Goal: Information Seeking & Learning: Understand process/instructions

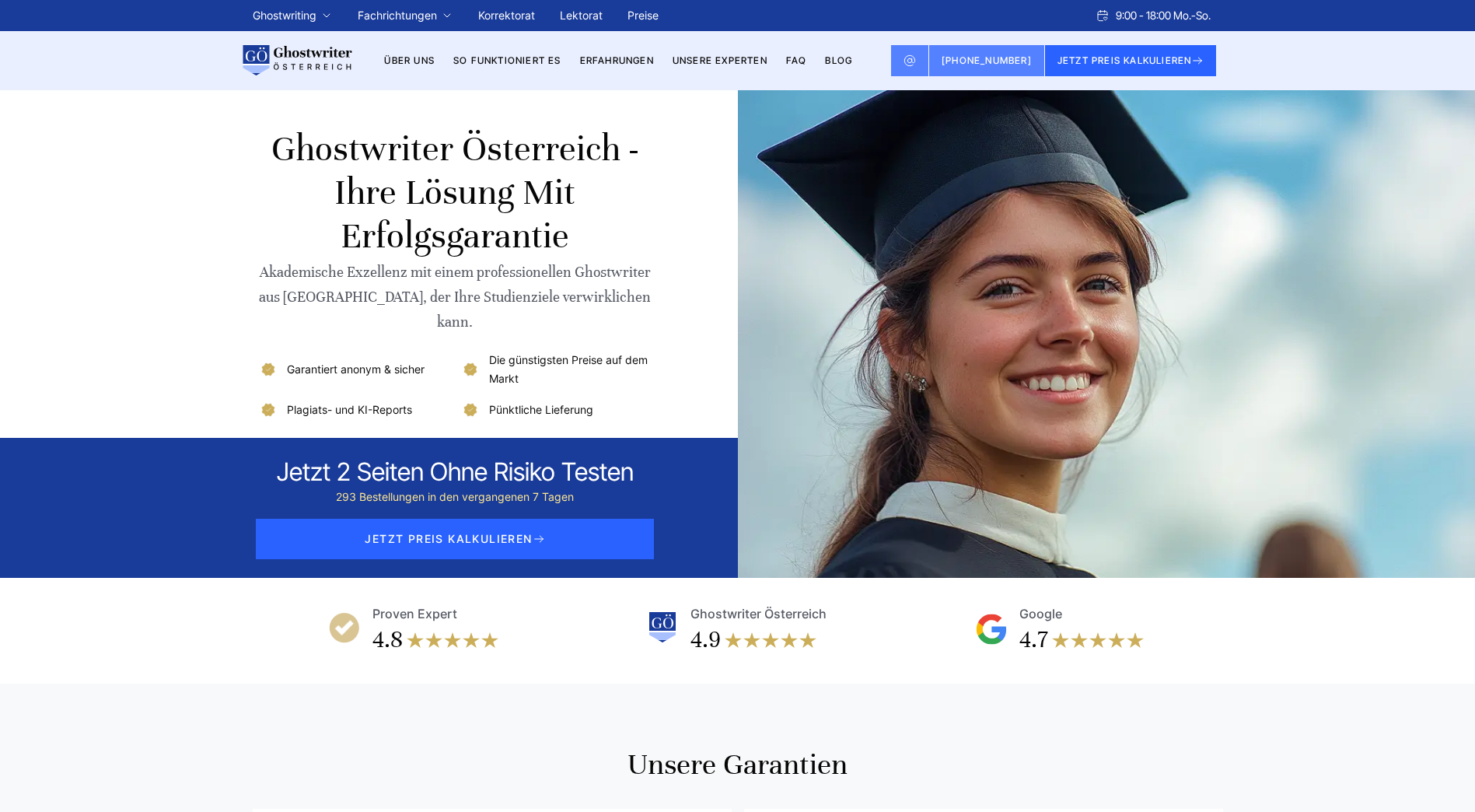
click at [524, 61] on link "So funktioniert es" at bounding box center [508, 60] width 108 height 11
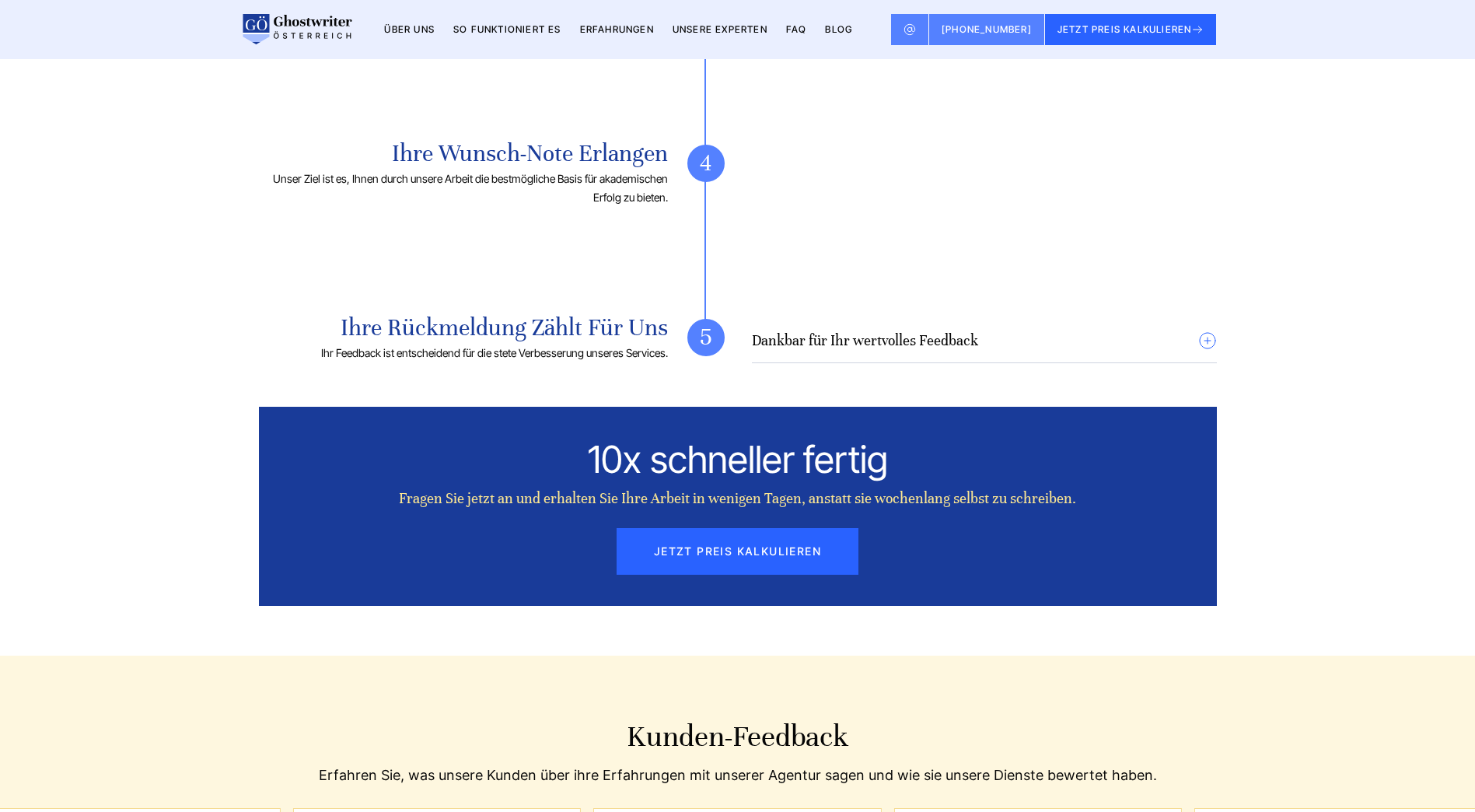
scroll to position [1687, 0]
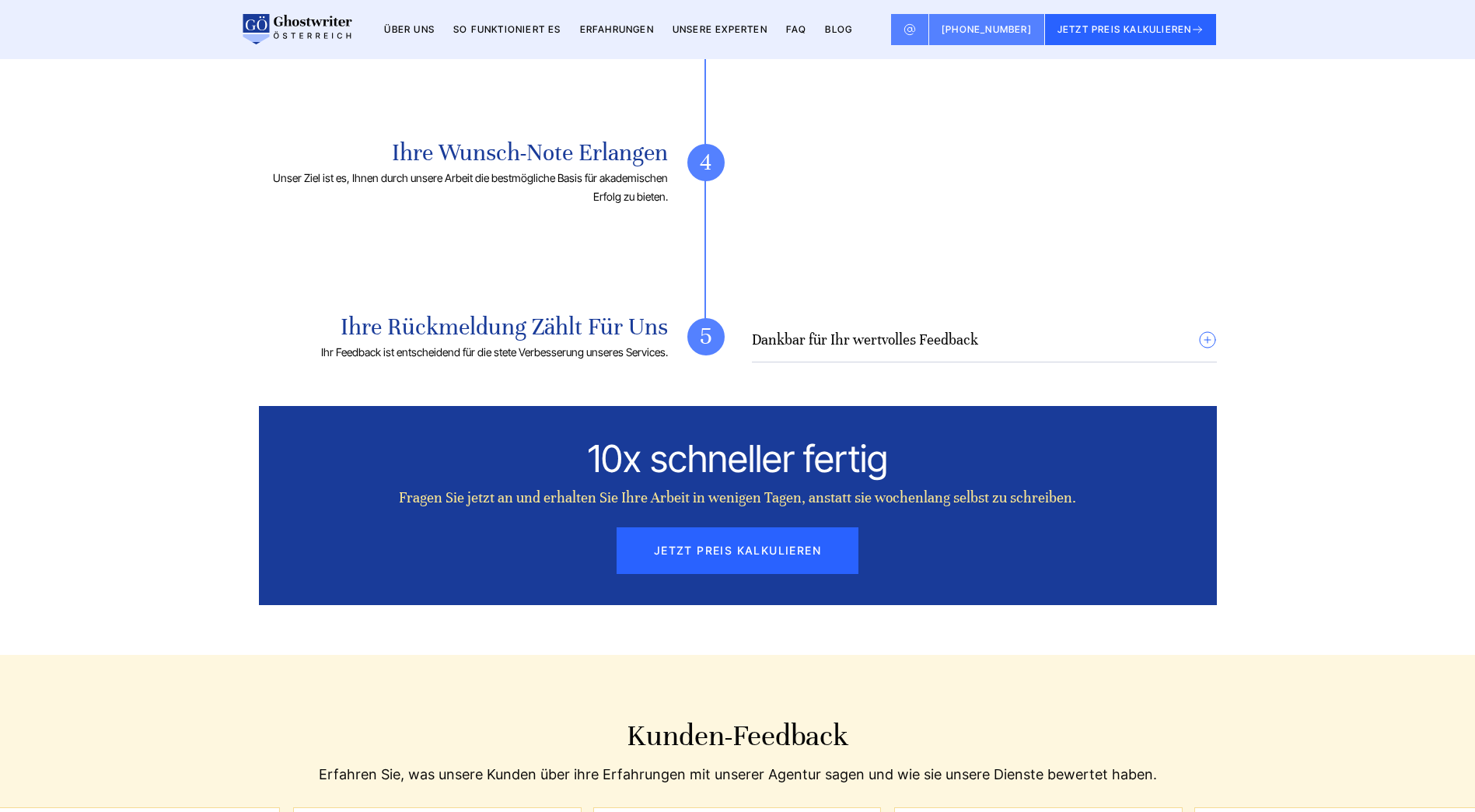
click at [794, 26] on link "FAQ" at bounding box center [797, 29] width 21 height 11
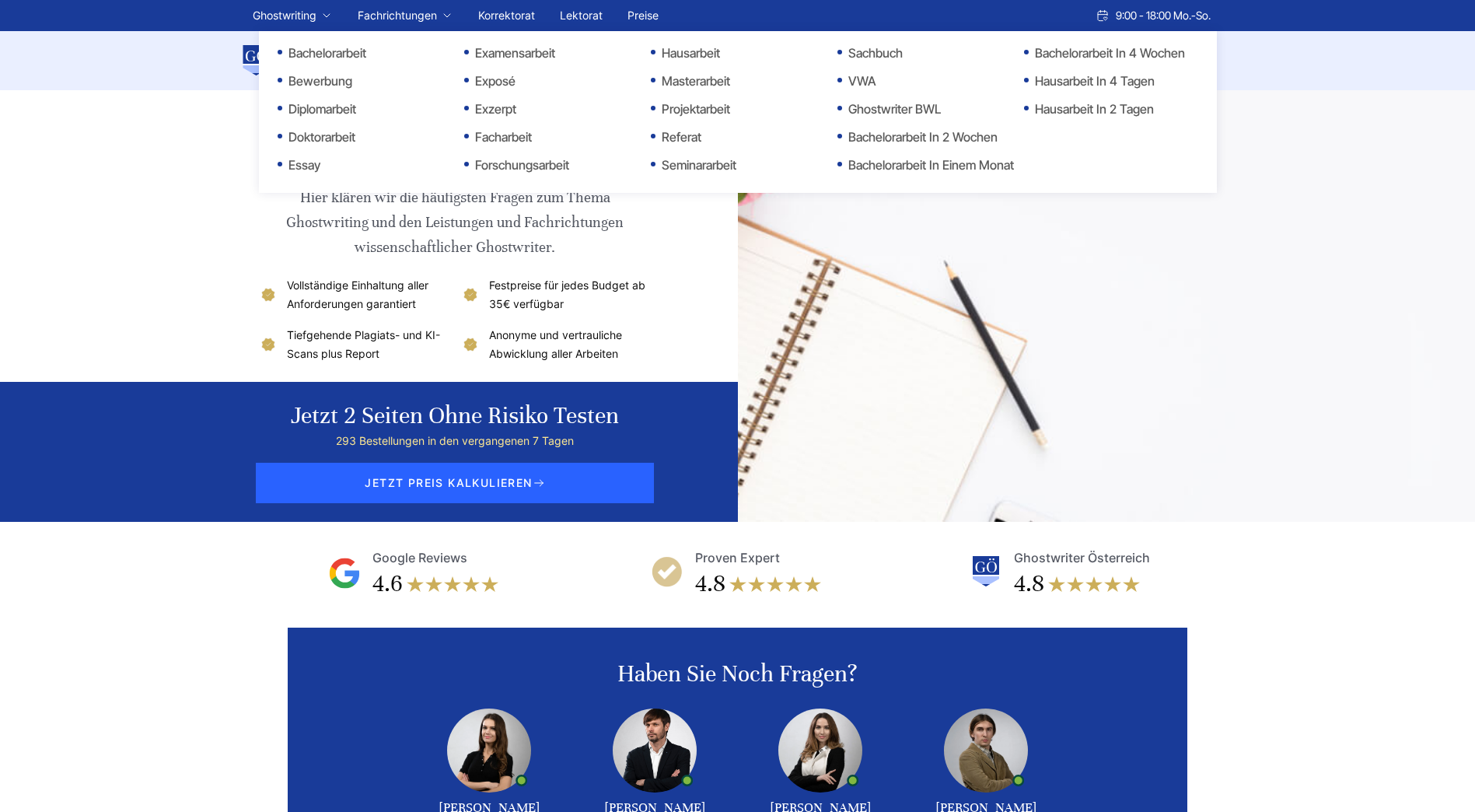
click at [321, 16] on li "Ghostwriting Bachelorarbeit Bewerbung Diplomarbeit Doktorarbeit Essay Examensar…" at bounding box center [292, 15] width 80 height 19
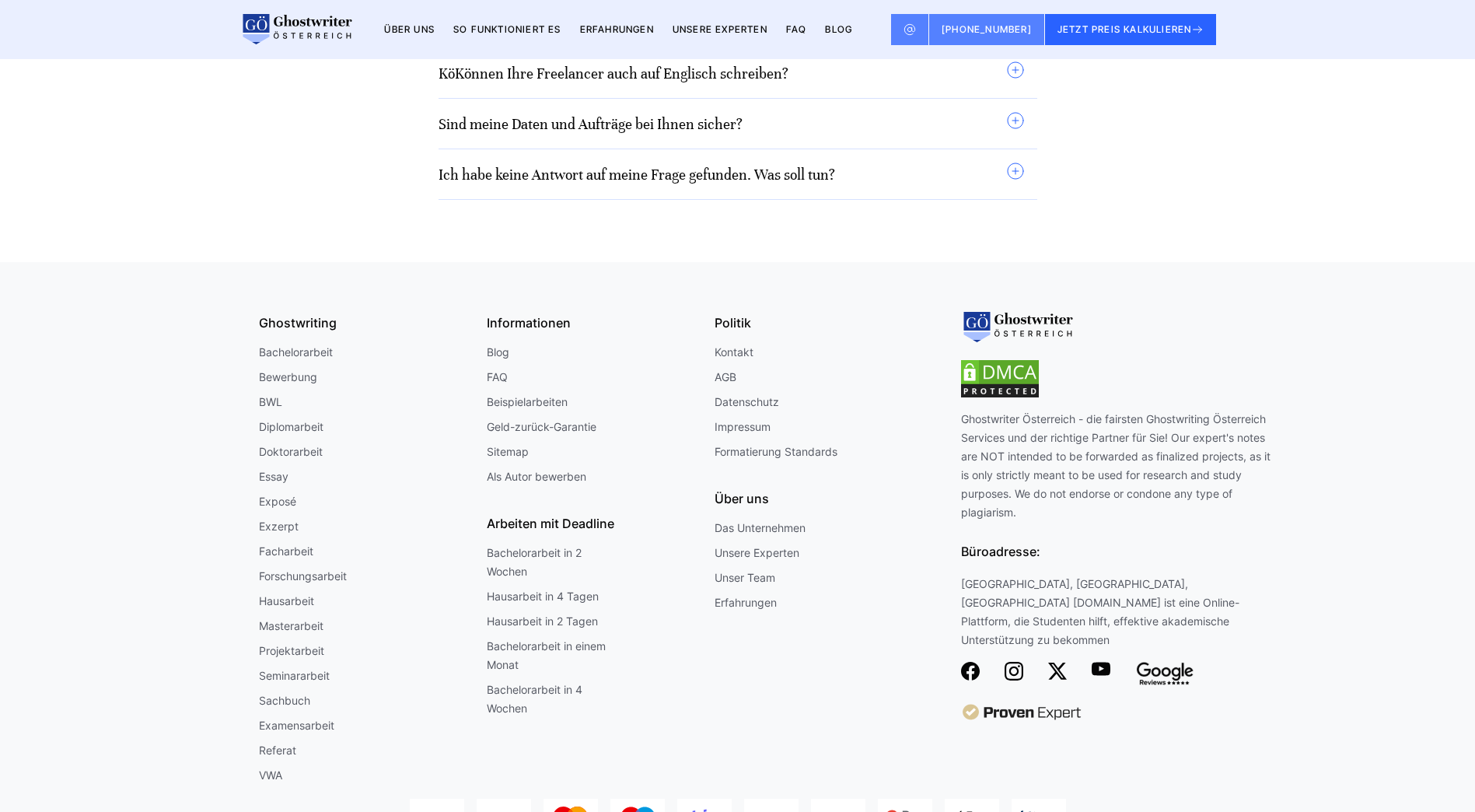
scroll to position [1374, 0]
